Goal: Task Accomplishment & Management: Use online tool/utility

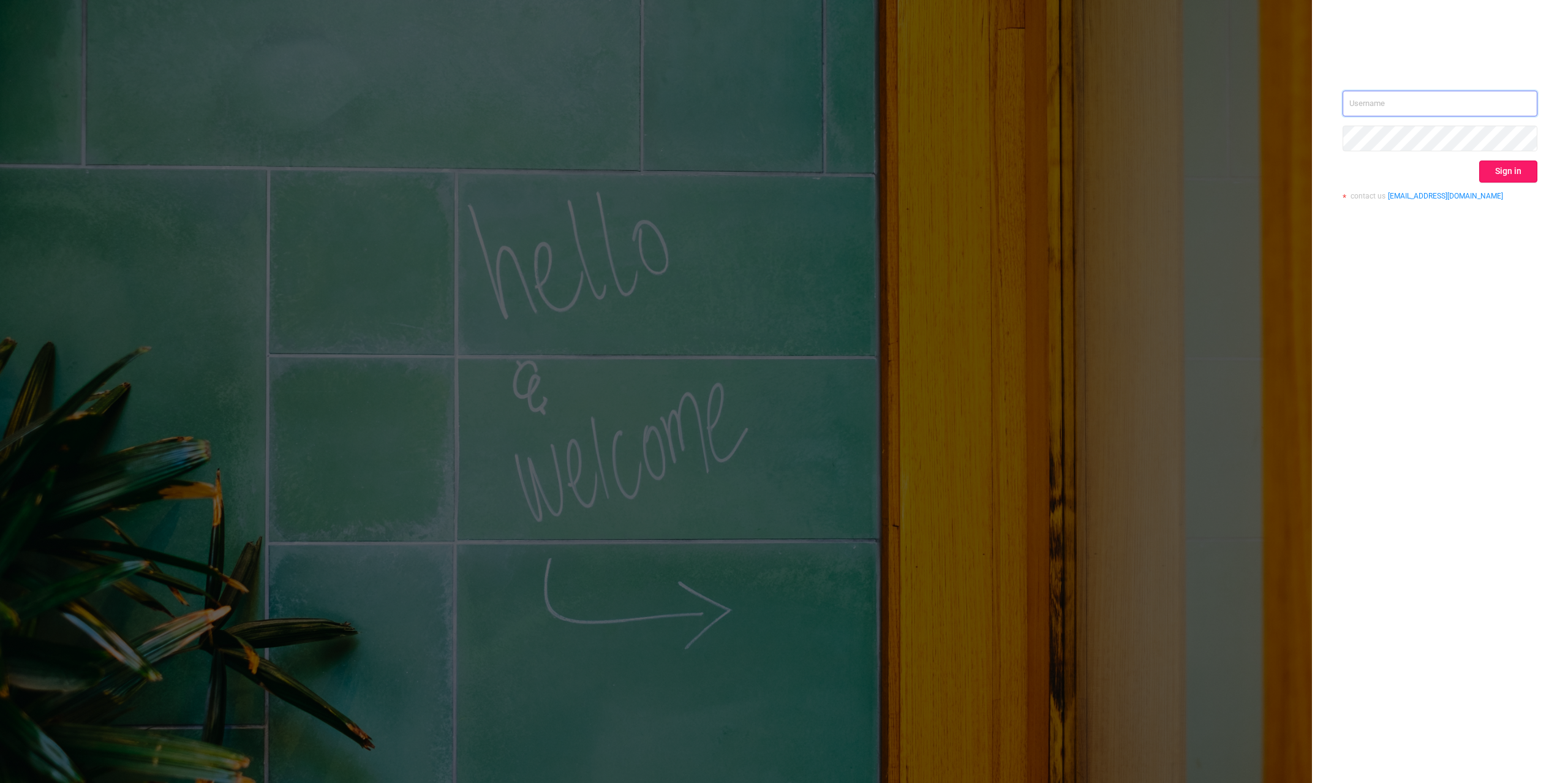
type input "[PERSON_NAME][EMAIL_ADDRESS][DOMAIN_NAME]"
click at [1507, 169] on button "Sign in" at bounding box center [1507, 172] width 58 height 22
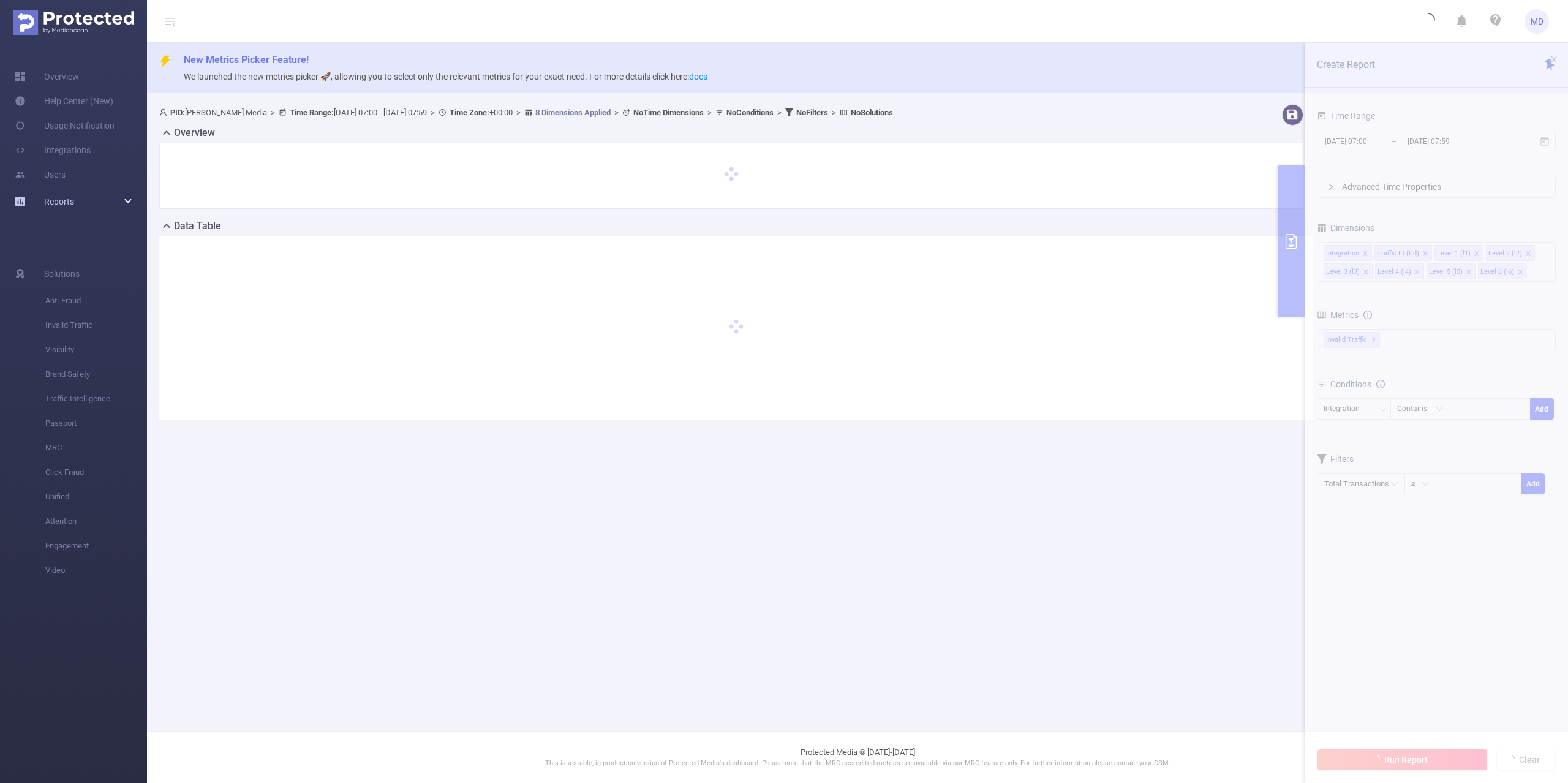
click at [124, 193] on div "Reports" at bounding box center [73, 201] width 147 height 24
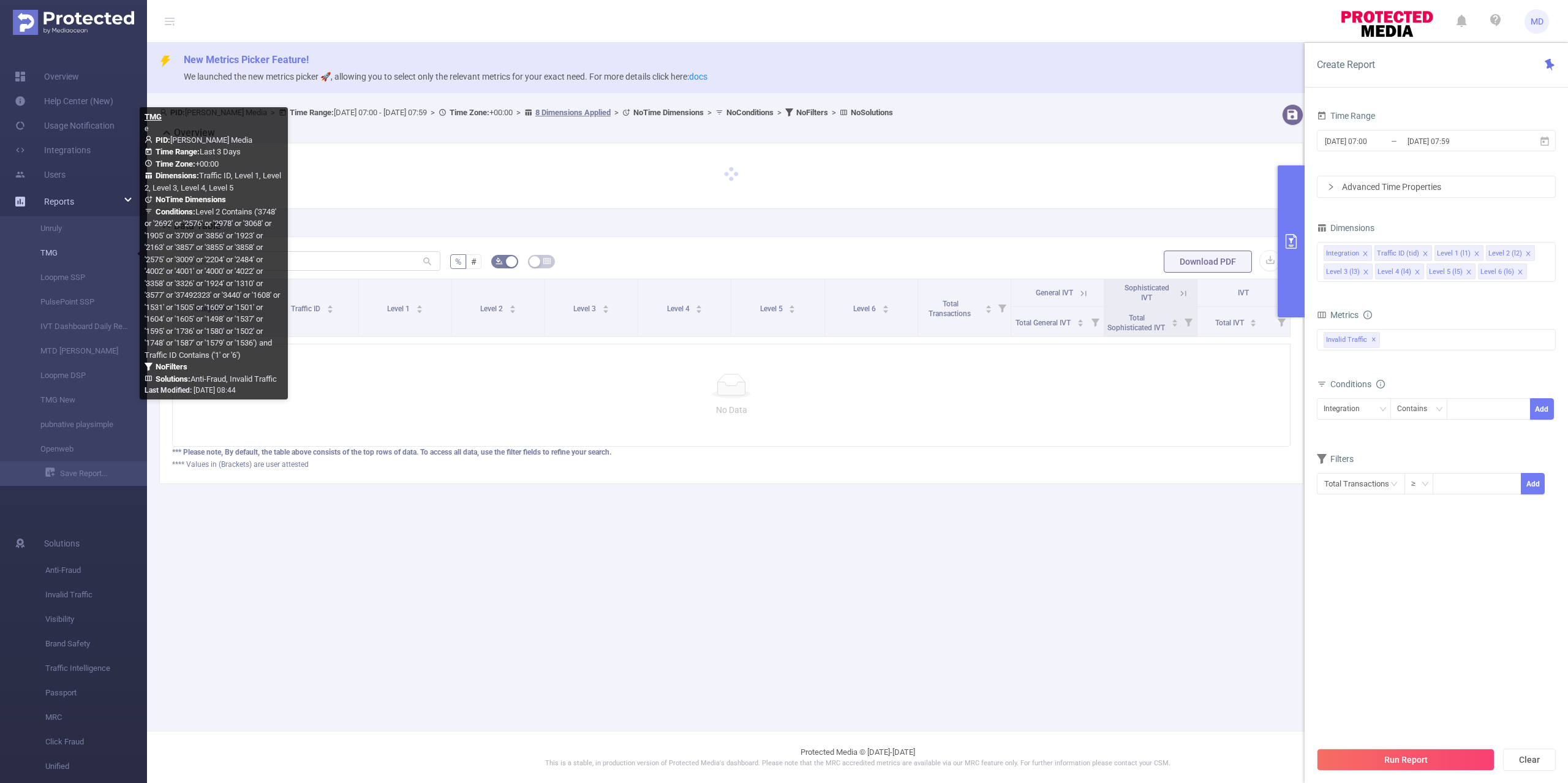
click at [54, 250] on link "TMG" at bounding box center [78, 252] width 108 height 24
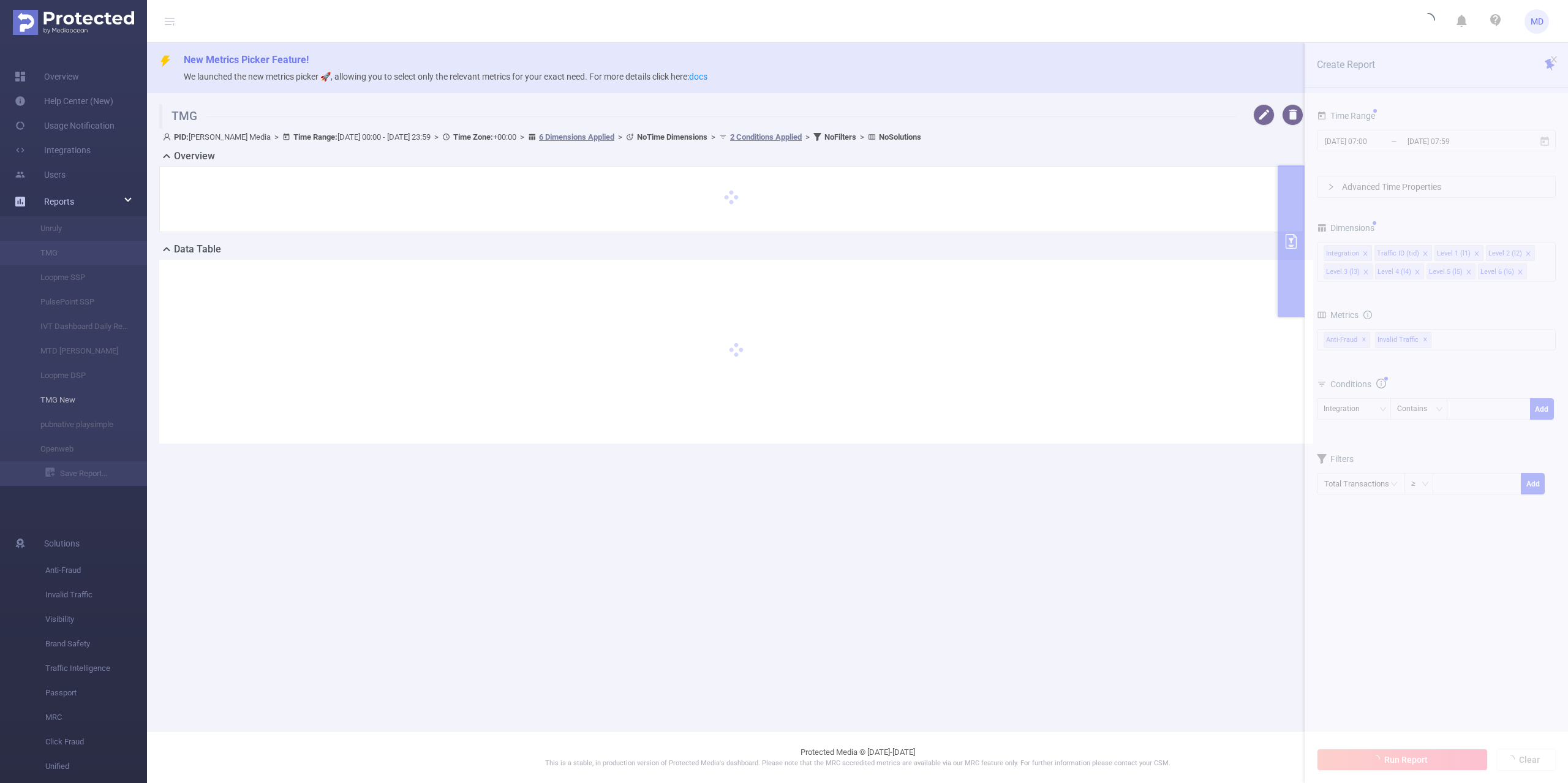
click at [65, 407] on li "TMG New" at bounding box center [73, 399] width 147 height 24
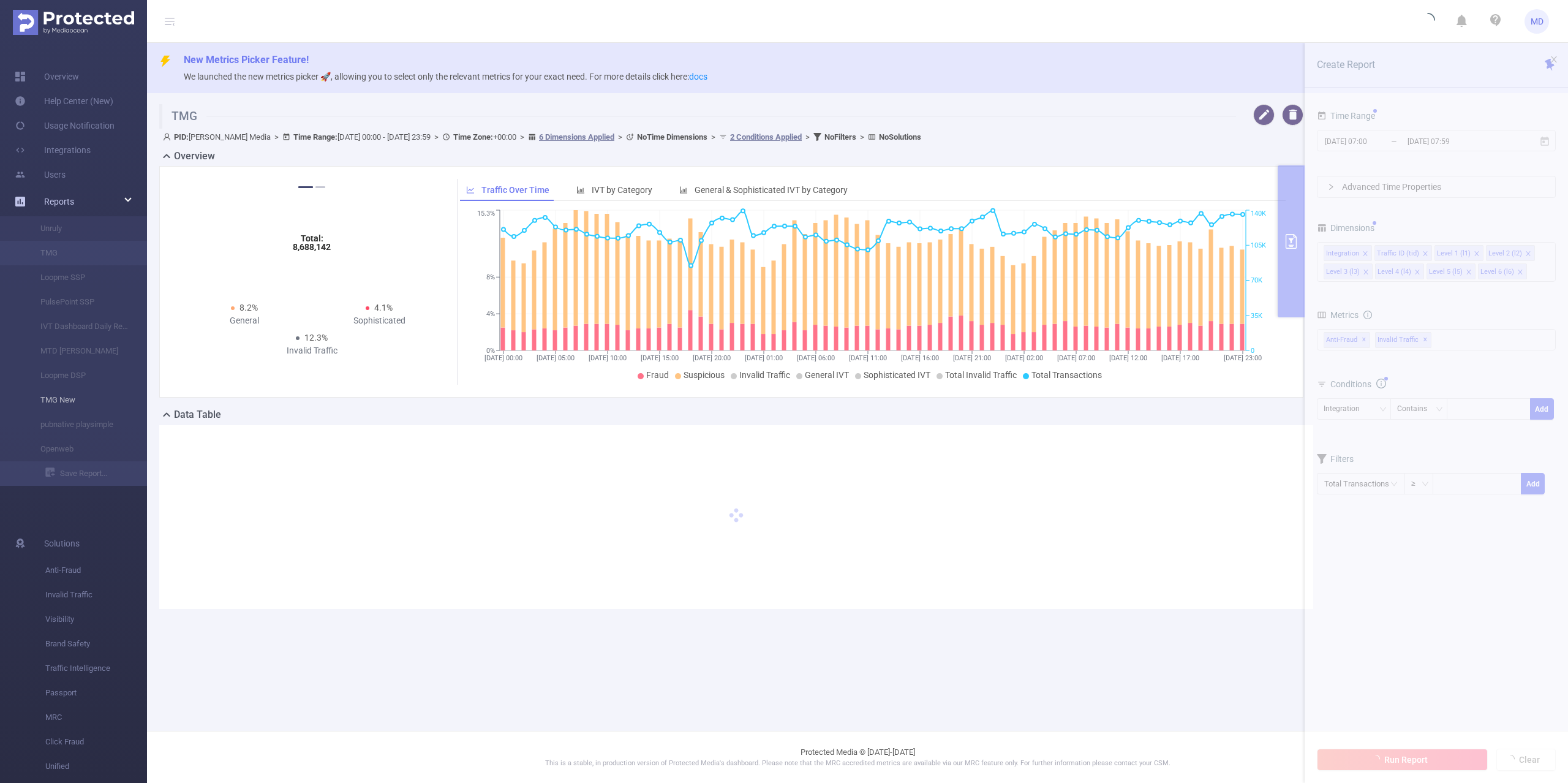
type input "[DATE] 00:00"
type input "[DATE] 23:59"
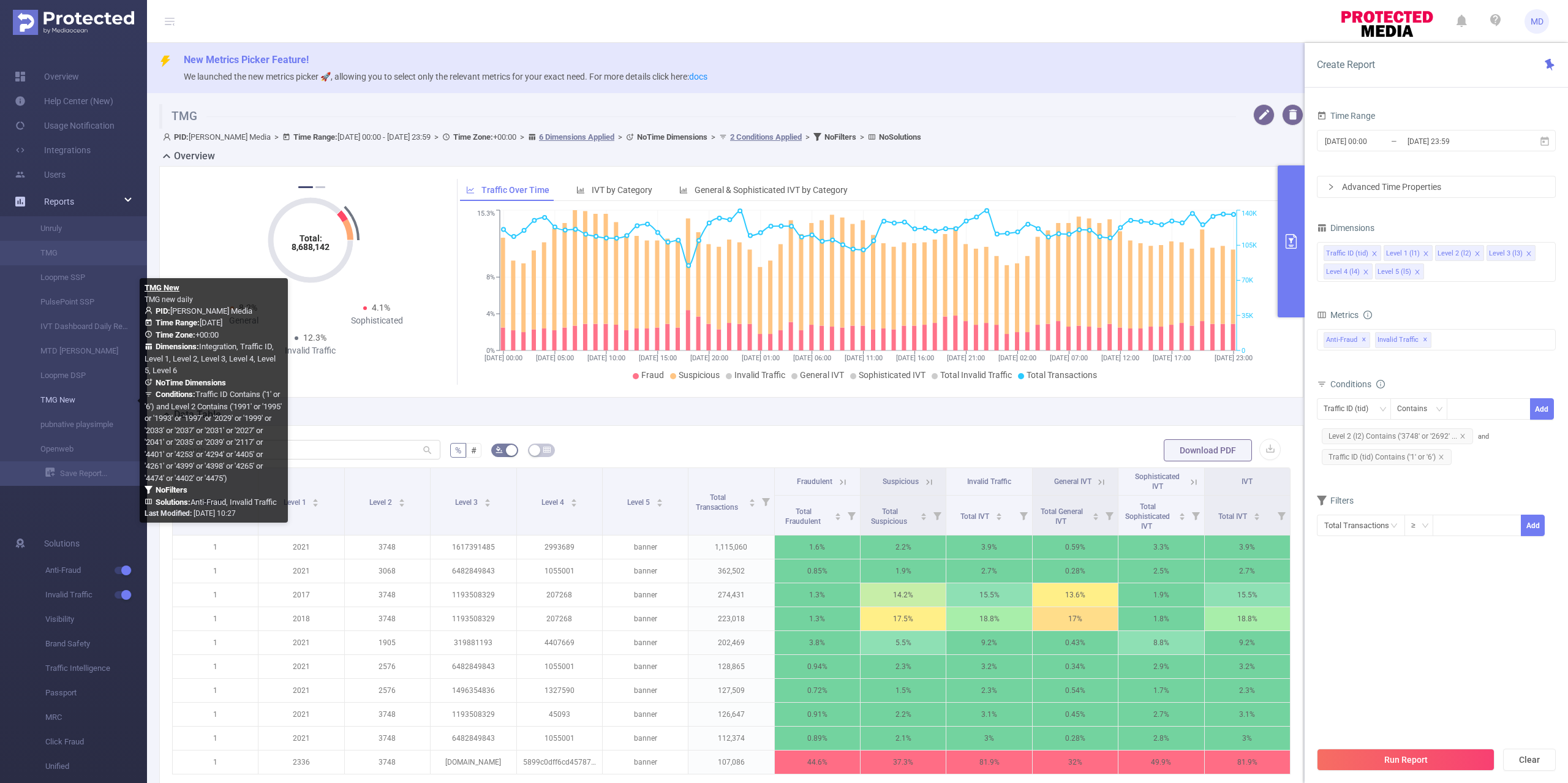
click at [62, 405] on link "TMG New" at bounding box center [78, 399] width 108 height 24
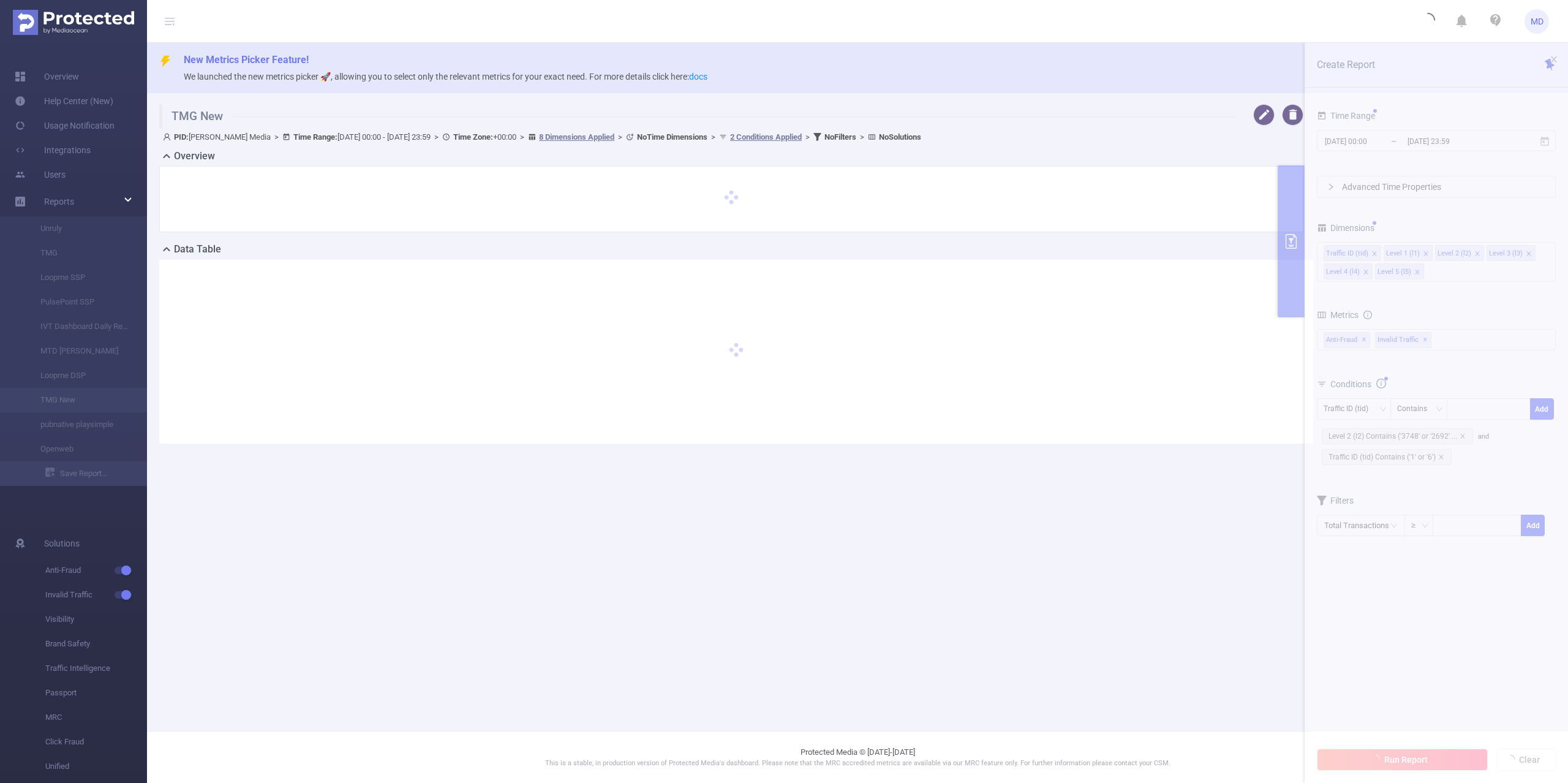
type input "[DATE] 00:00"
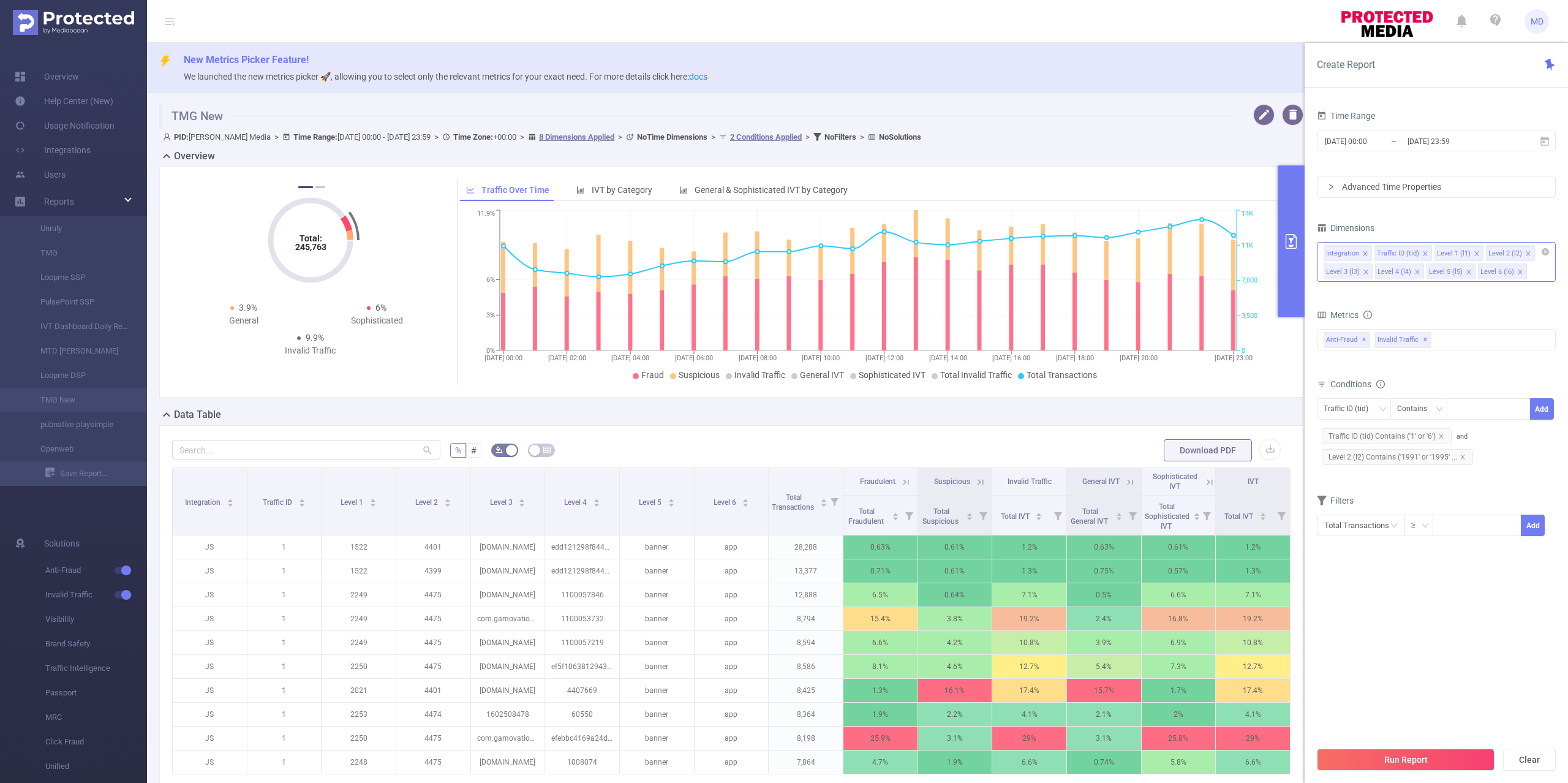
click at [1367, 251] on icon "icon: close" at bounding box center [1365, 253] width 6 height 6
click at [1400, 762] on button "Run Report" at bounding box center [1405, 759] width 177 height 22
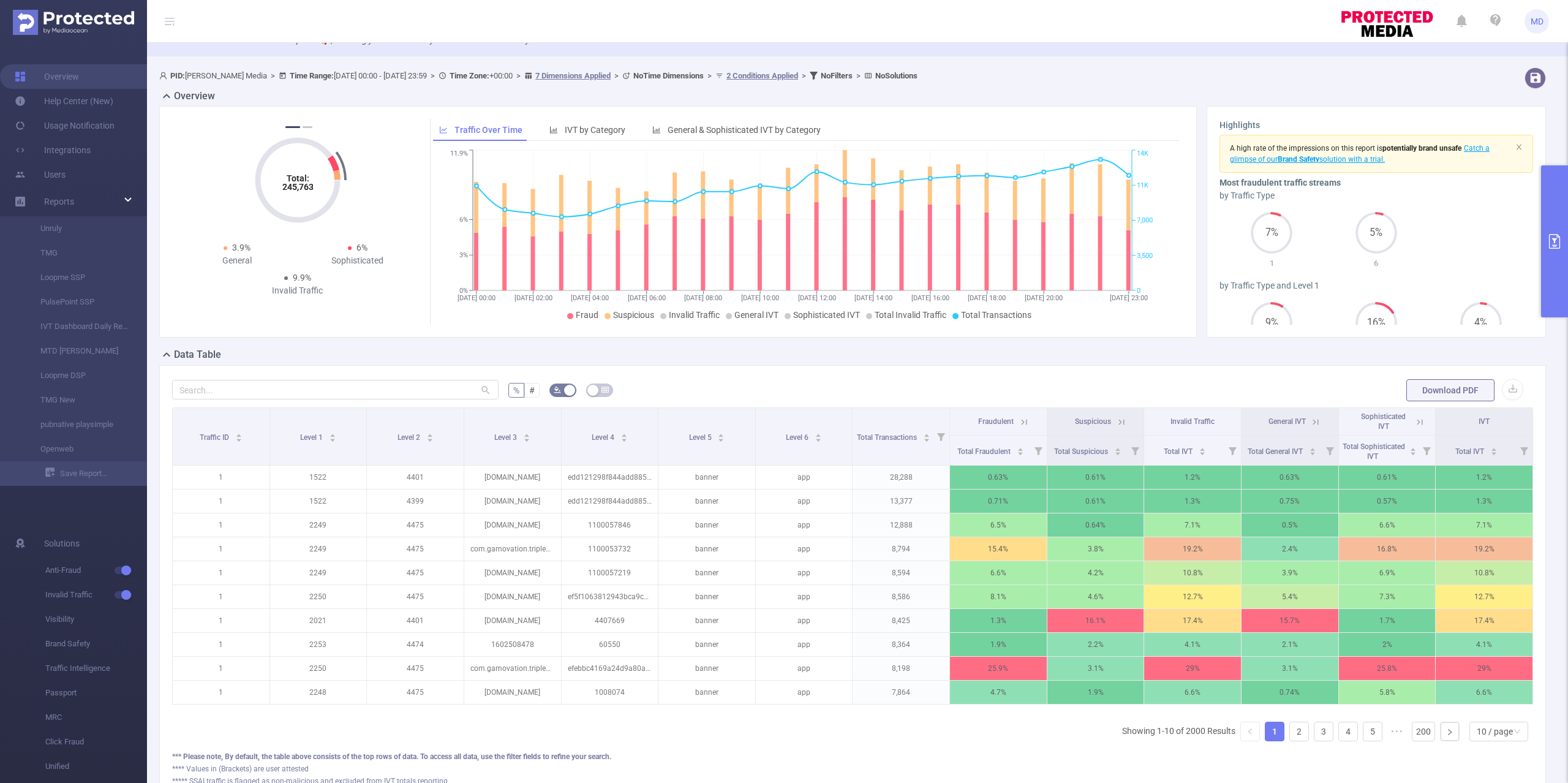
scroll to position [82, 0]
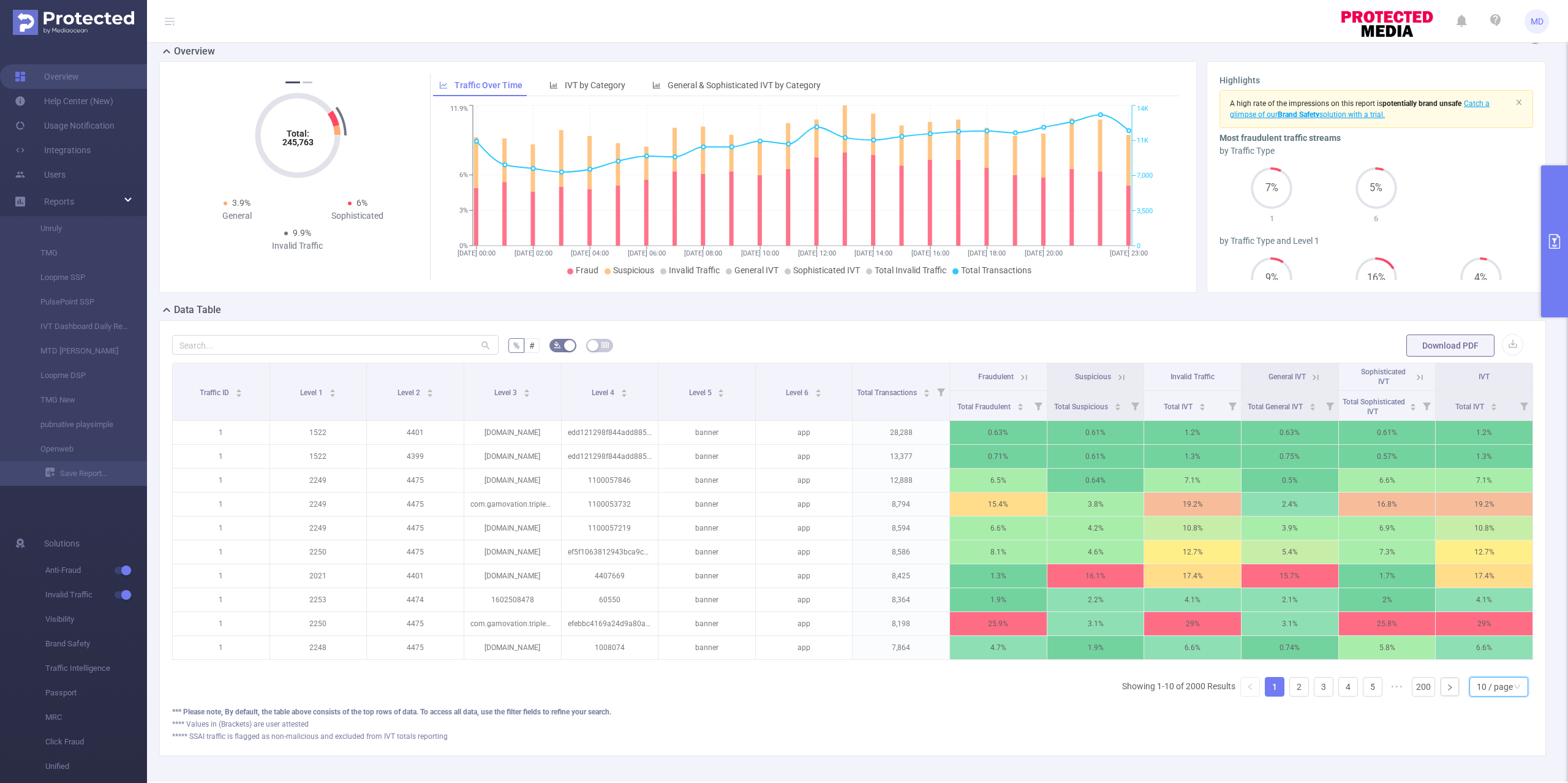
click at [1513, 690] on icon "icon: down" at bounding box center [1517, 686] width 8 height 8
click at [1491, 679] on li "50 / page" at bounding box center [1485, 679] width 60 height 19
